Goal: Information Seeking & Learning: Understand process/instructions

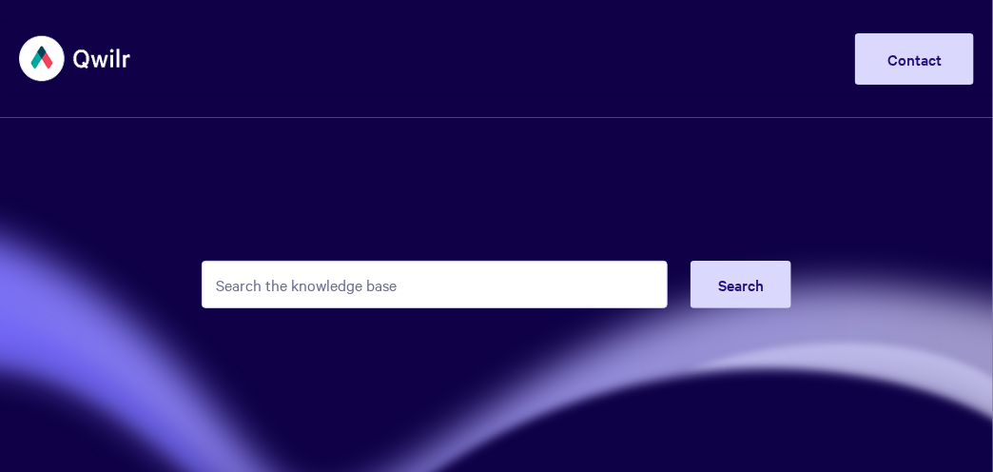
click at [364, 277] on input "Search the knowledge base" at bounding box center [435, 285] width 466 height 48
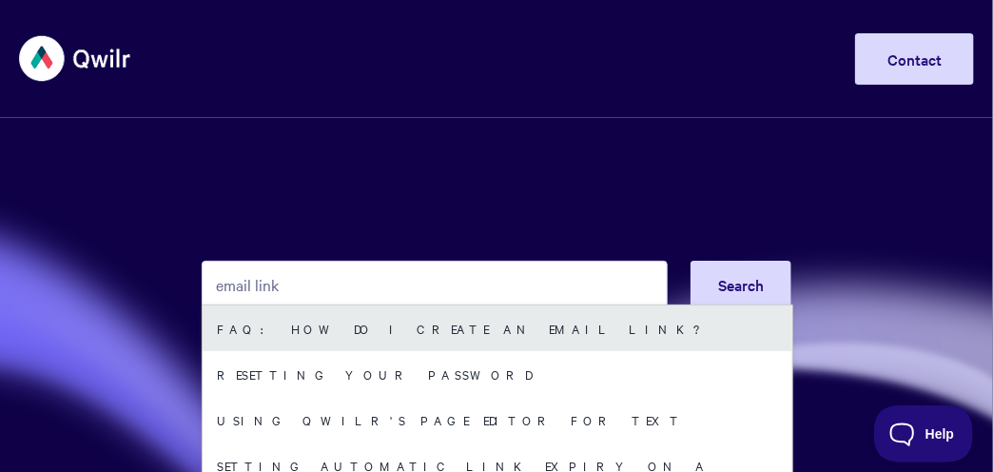
type input "email link"
click at [369, 322] on link "FAQ: How do I create an email link?" at bounding box center [498, 328] width 590 height 46
click at [459, 330] on link "FAQ: How do I create an email link?" at bounding box center [498, 328] width 590 height 46
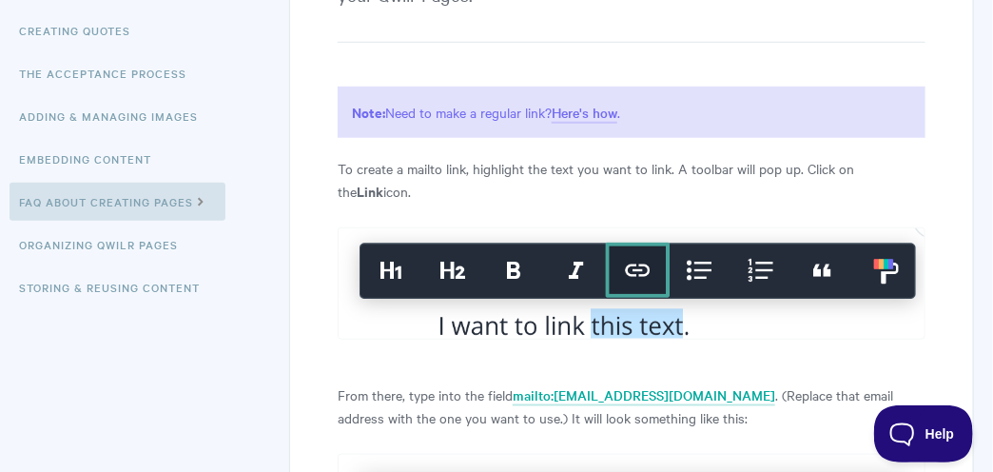
scroll to position [74, 0]
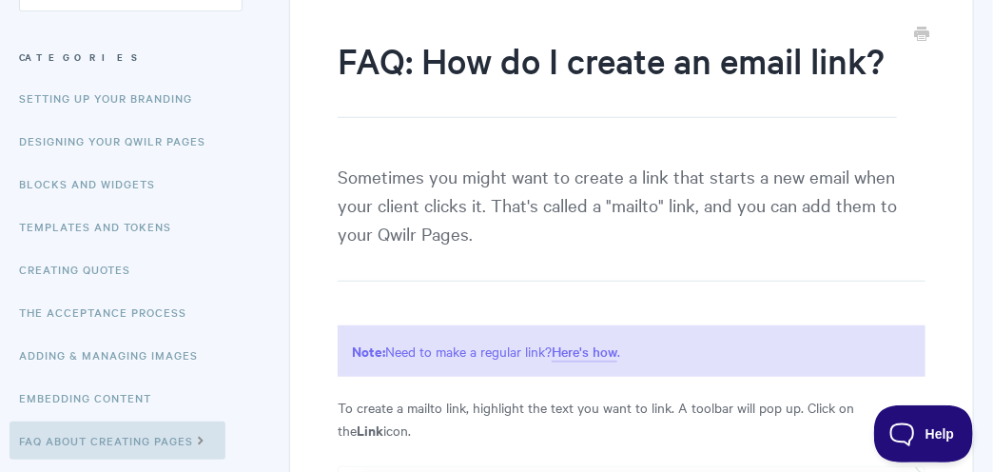
scroll to position [285, 0]
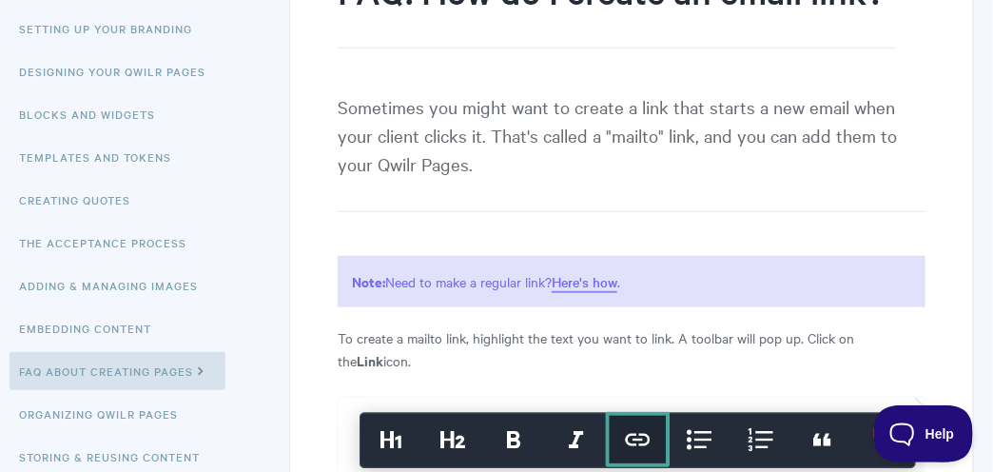
click at [591, 281] on link "Here's how" at bounding box center [585, 282] width 66 height 21
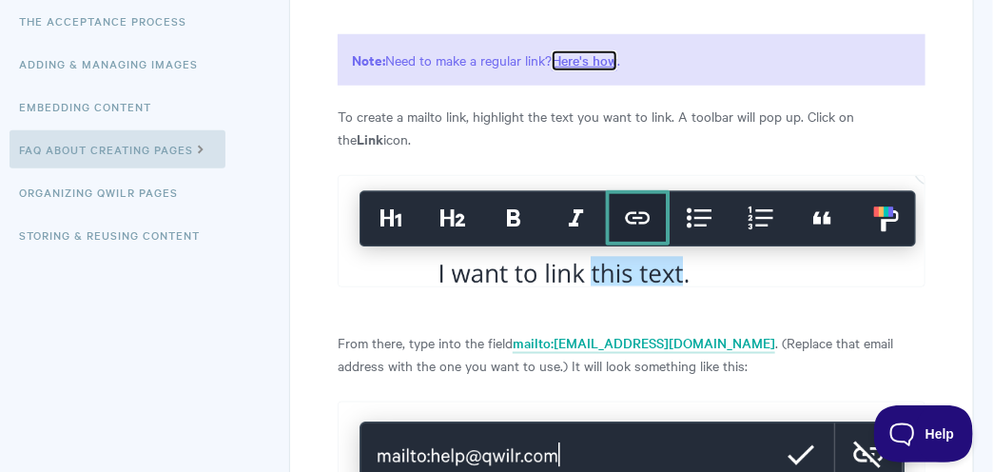
scroll to position [761, 0]
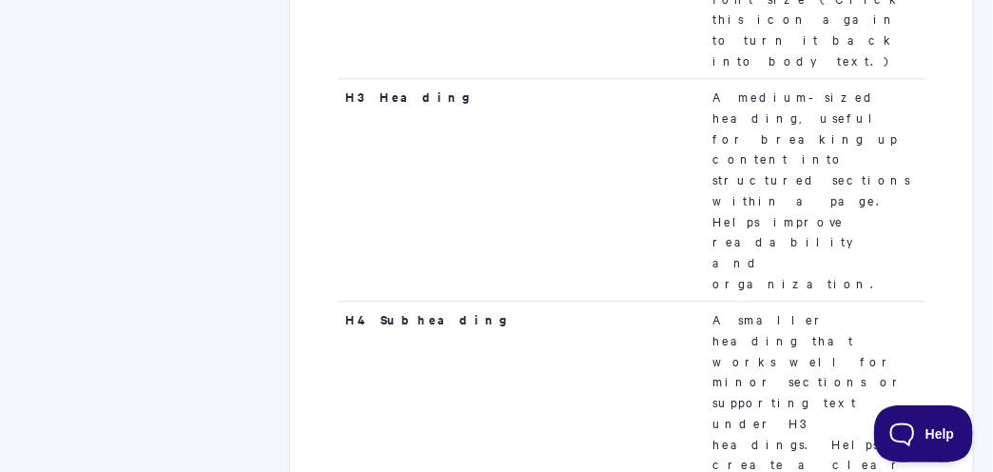
scroll to position [1331, 0]
